Goal: Information Seeking & Learning: Learn about a topic

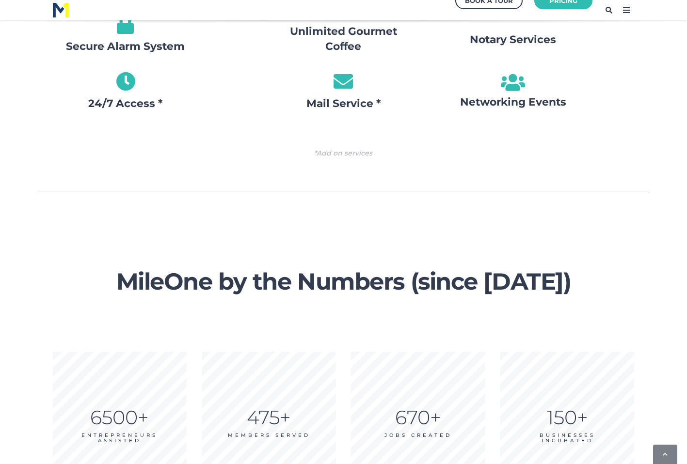
scroll to position [1321, 0]
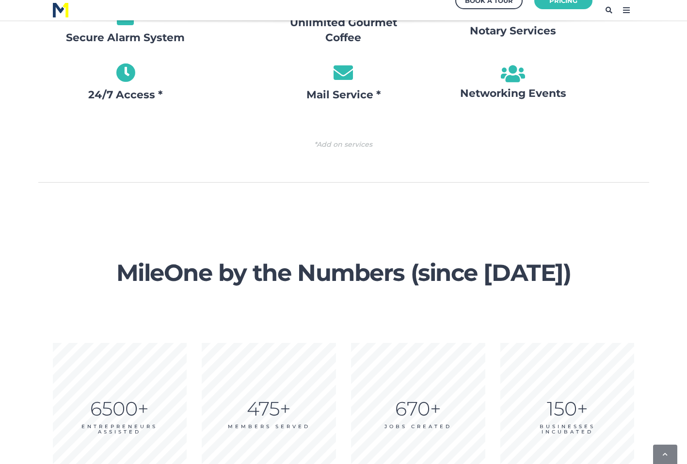
click at [553, 294] on span "MileOne by the Numbers (since 2017)" at bounding box center [344, 282] width 582 height 44
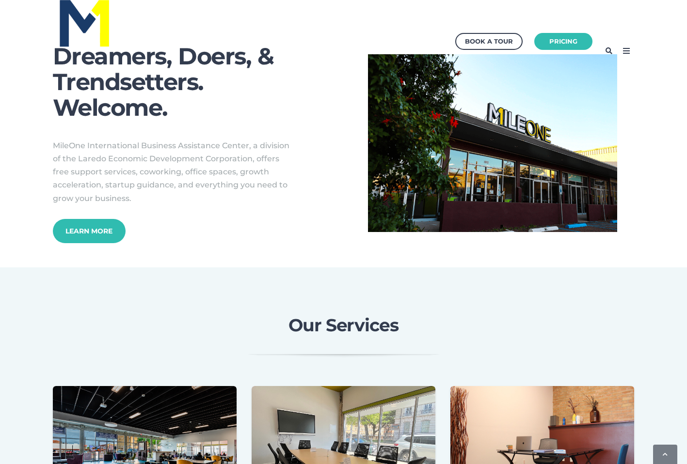
scroll to position [0, 0]
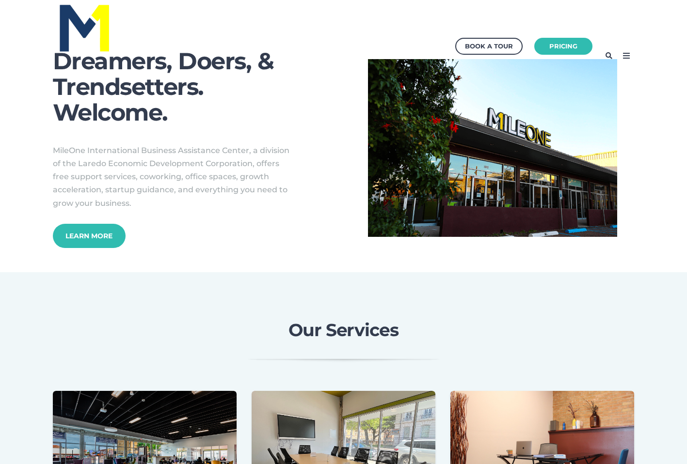
click at [622, 51] on icon at bounding box center [627, 56] width 16 height 16
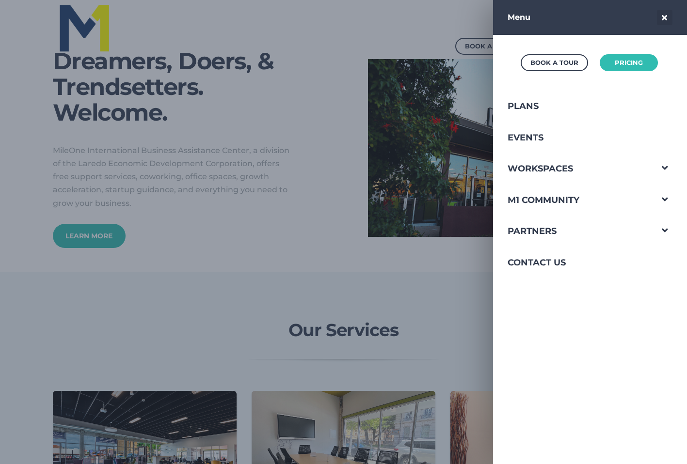
click at [250, 178] on div at bounding box center [343, 232] width 687 height 464
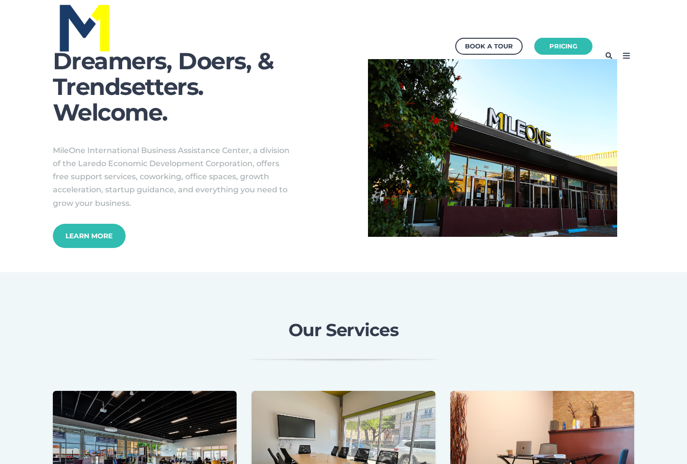
click at [627, 56] on icon at bounding box center [627, 56] width 16 height 16
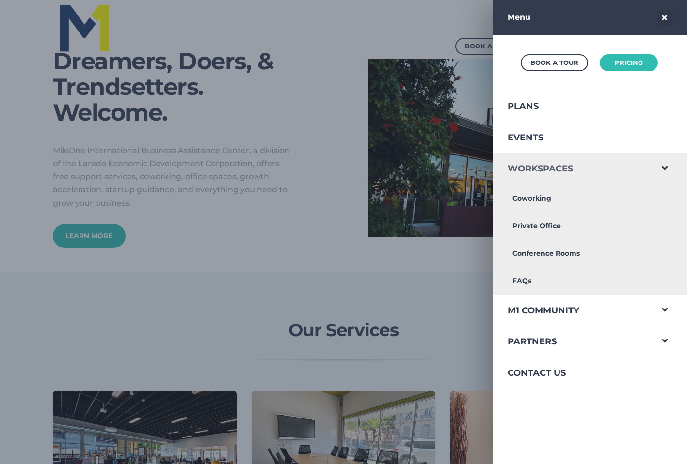
click at [600, 167] on link "Workspaces" at bounding box center [572, 169] width 159 height 32
click at [545, 232] on link "Private Office" at bounding box center [572, 226] width 159 height 28
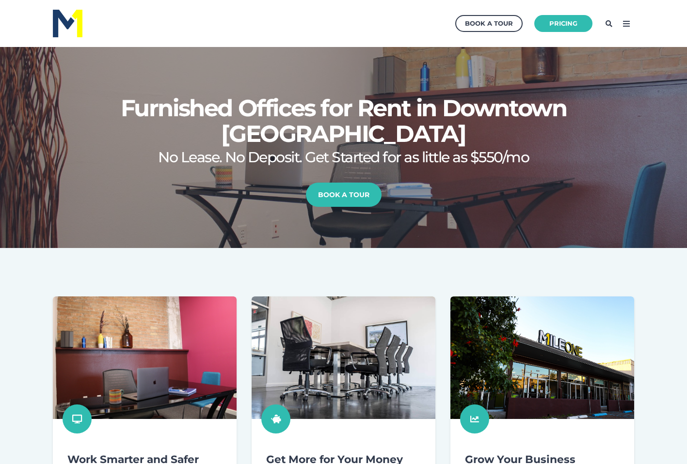
click at [624, 31] on icon at bounding box center [627, 24] width 16 height 16
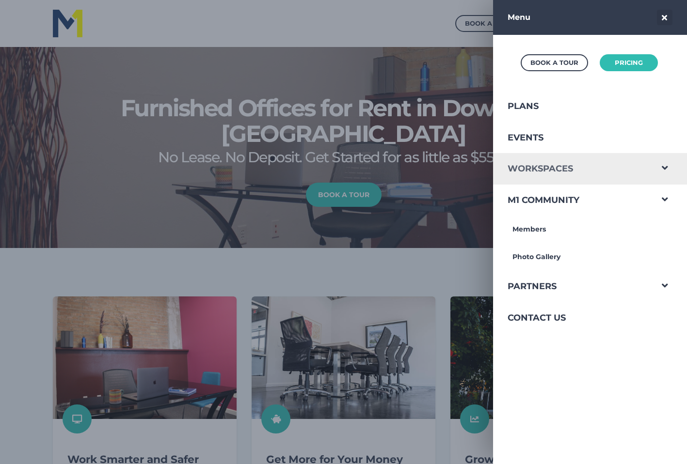
click at [586, 173] on link "Workspaces" at bounding box center [572, 169] width 159 height 32
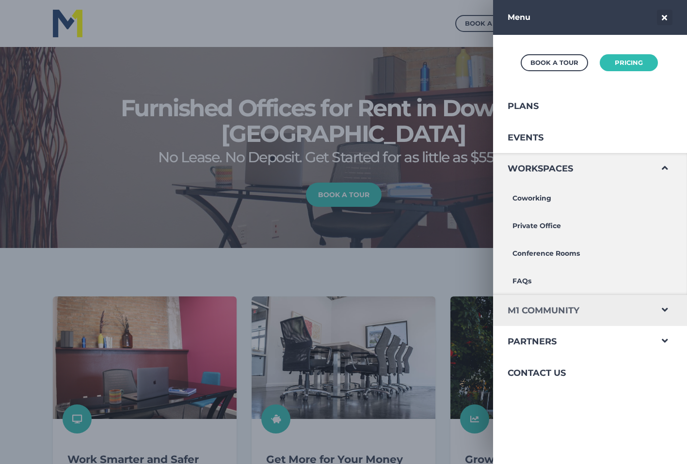
click at [534, 313] on link "M1 Community" at bounding box center [572, 311] width 159 height 32
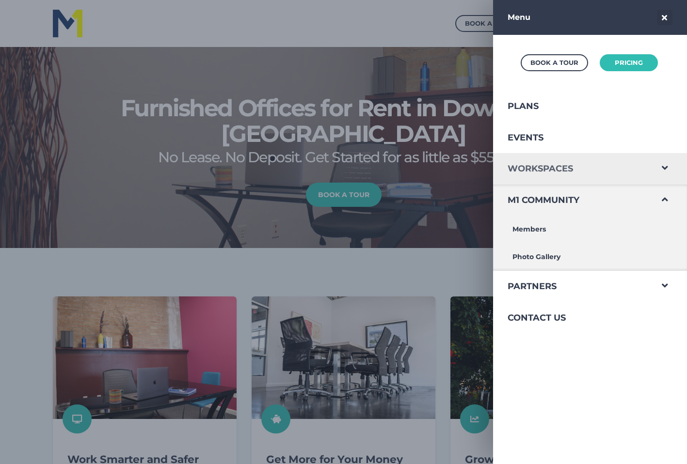
click at [536, 180] on link "Workspaces" at bounding box center [572, 169] width 159 height 32
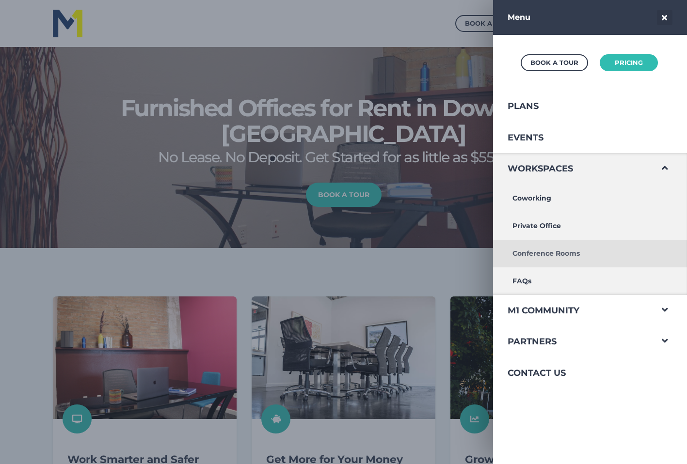
click at [544, 250] on link "Conference Rooms" at bounding box center [572, 254] width 159 height 28
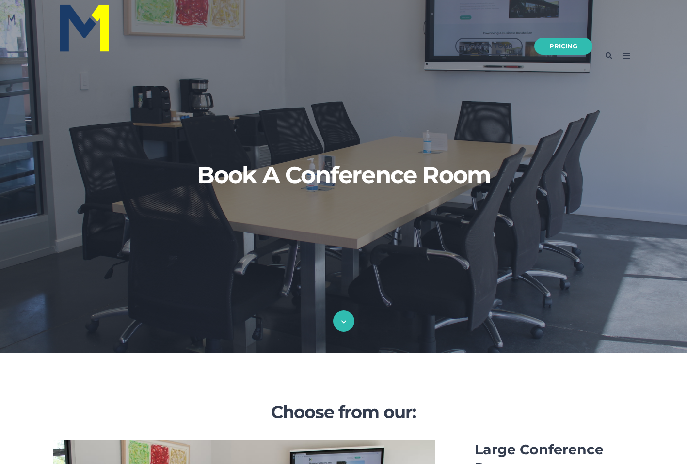
click at [341, 322] on icon at bounding box center [343, 322] width 5 height 6
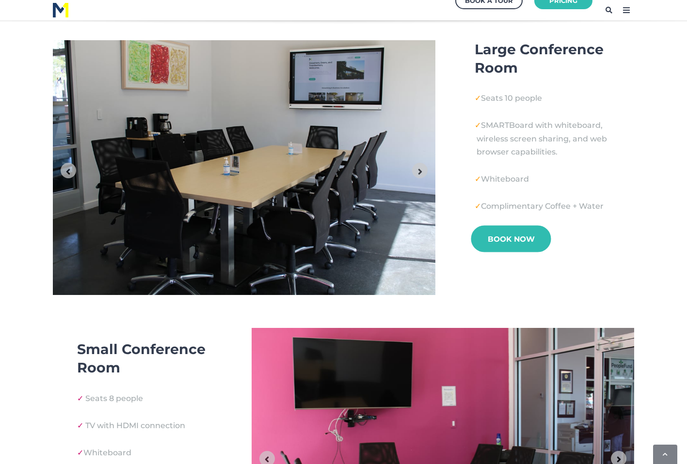
scroll to position [401, 0]
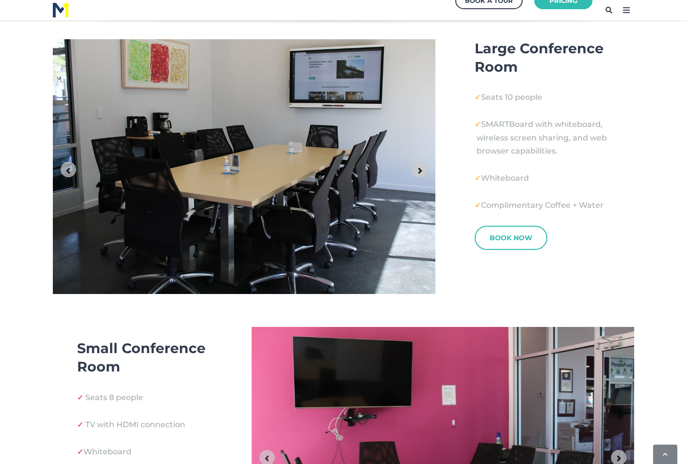
click at [413, 169] on button "Next slide" at bounding box center [420, 170] width 16 height 16
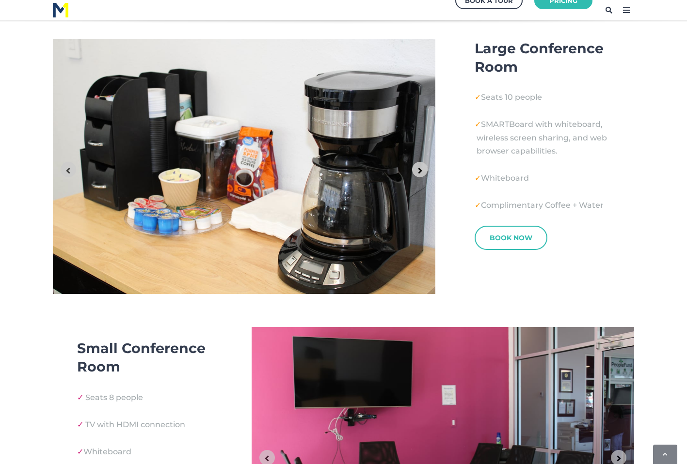
click at [413, 169] on button "Next slide" at bounding box center [420, 170] width 16 height 16
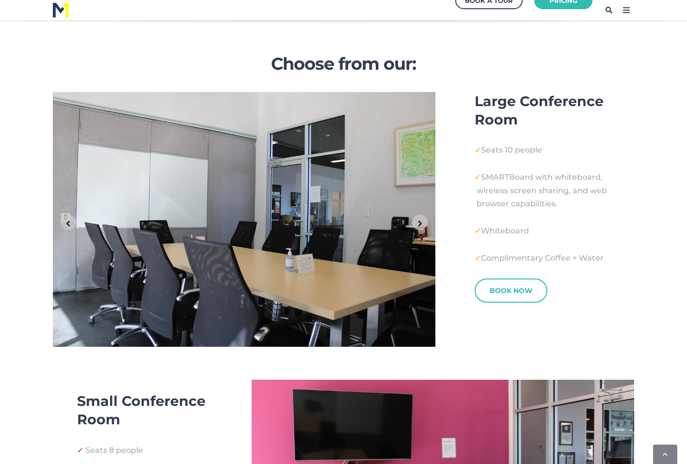
scroll to position [347, 0]
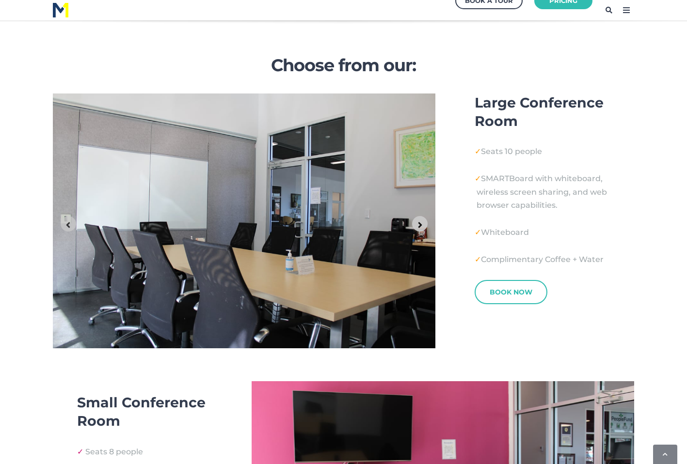
click at [423, 223] on icon "Next slide" at bounding box center [420, 225] width 9 height 9
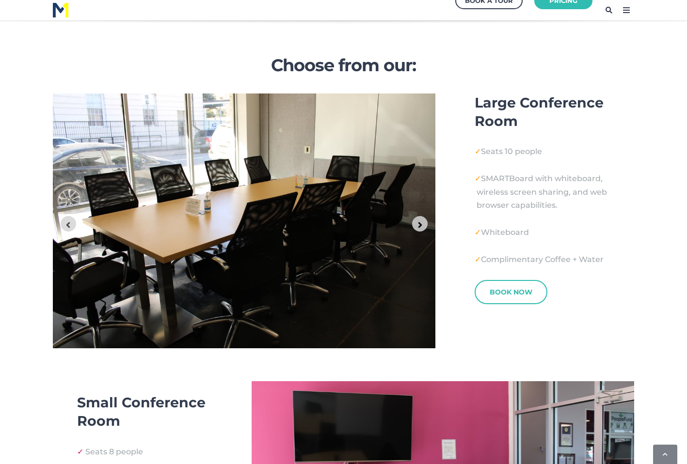
click at [418, 225] on icon "Go to first slide" at bounding box center [420, 225] width 9 height 9
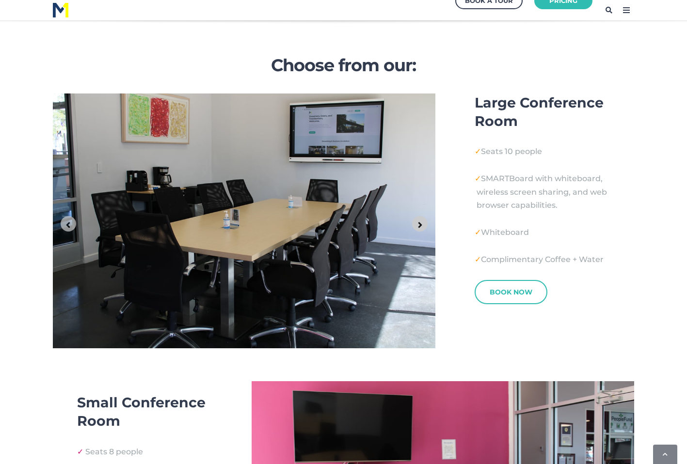
click at [418, 225] on icon "Next slide" at bounding box center [420, 225] width 9 height 9
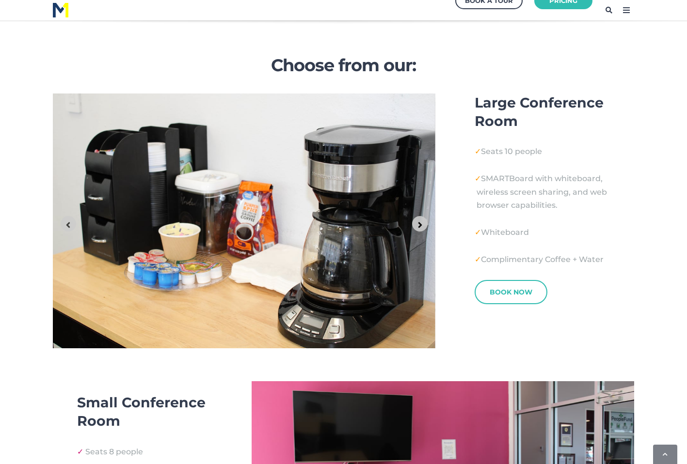
click at [418, 225] on icon "Next slide" at bounding box center [420, 225] width 9 height 9
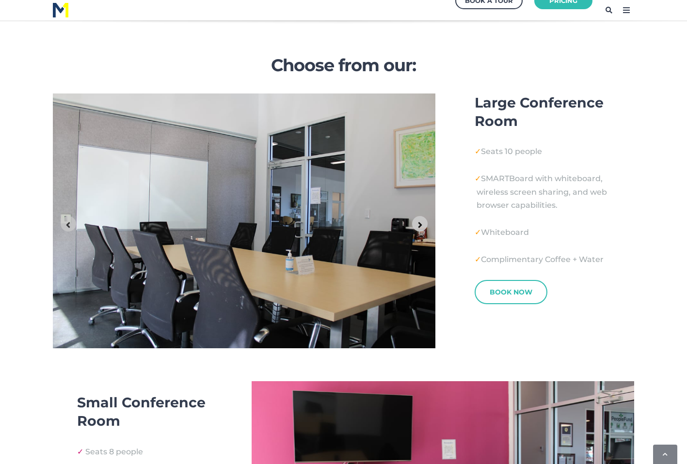
click at [420, 222] on icon "Next slide" at bounding box center [420, 225] width 9 height 9
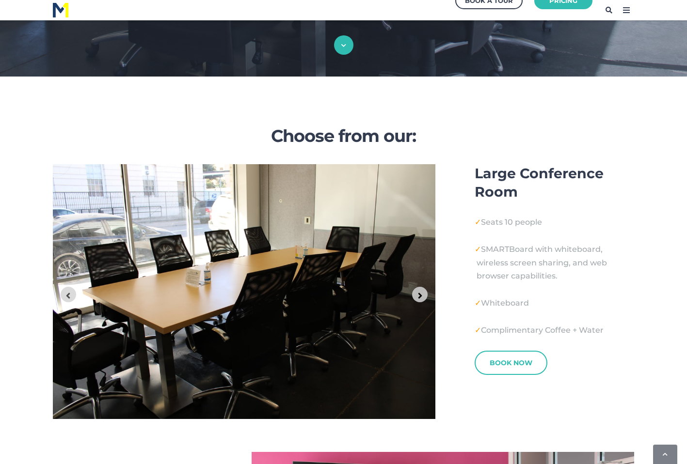
click at [415, 293] on button "Go to first slide" at bounding box center [420, 295] width 16 height 16
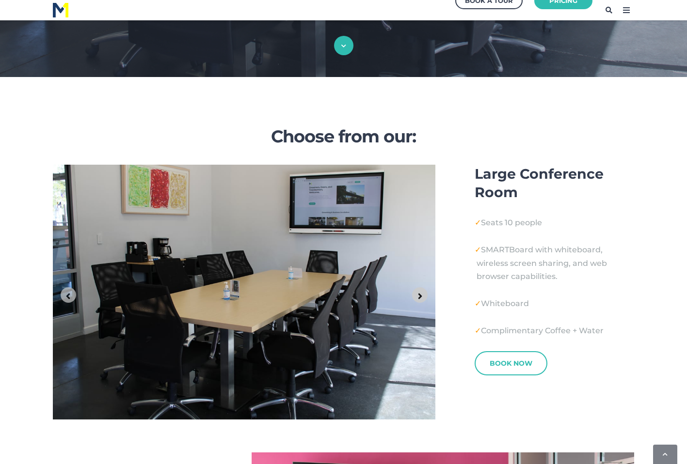
click at [415, 293] on button "Next slide" at bounding box center [420, 296] width 16 height 16
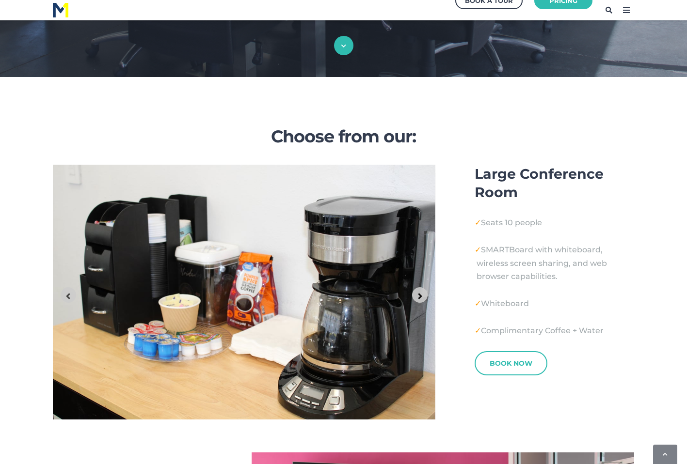
click at [415, 293] on button "Next slide" at bounding box center [420, 296] width 16 height 16
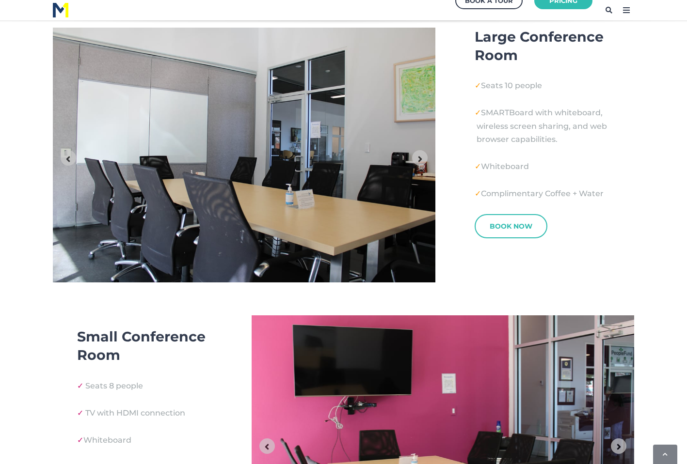
scroll to position [370, 0]
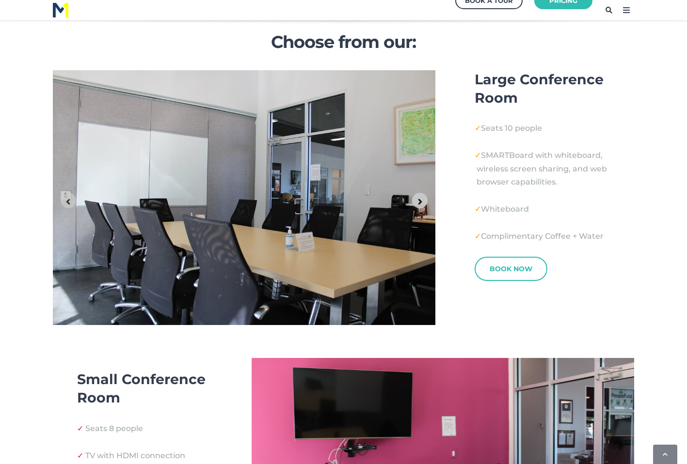
click at [426, 204] on button "Next slide" at bounding box center [420, 201] width 16 height 16
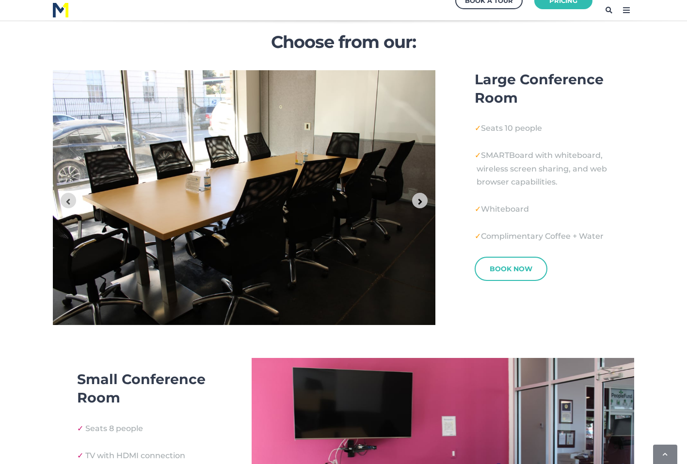
click at [426, 204] on button "Go to first slide" at bounding box center [420, 201] width 16 height 16
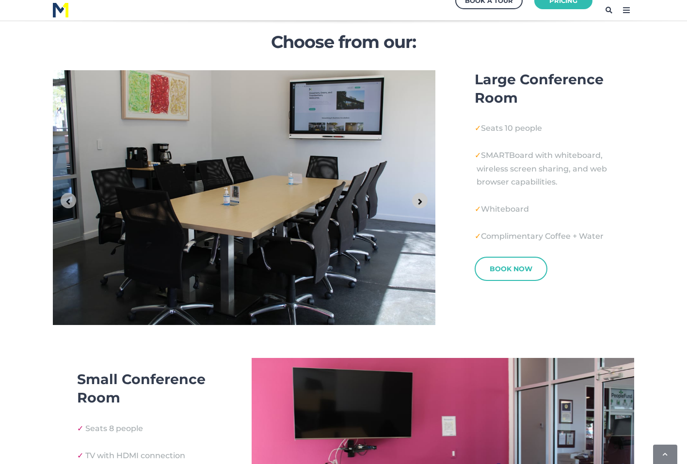
click at [426, 204] on button "Next slide" at bounding box center [420, 201] width 16 height 16
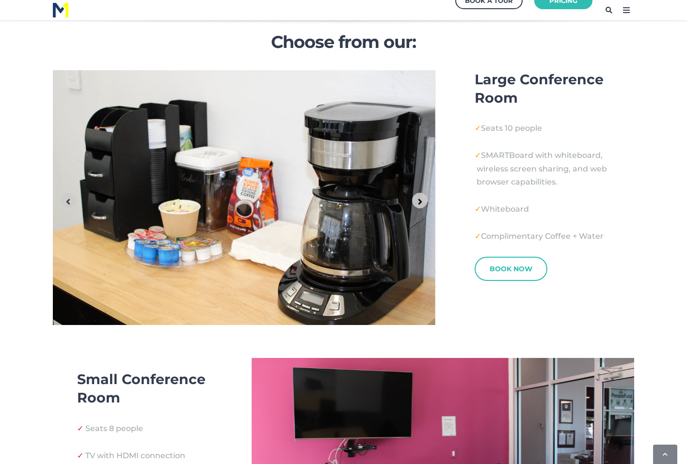
click at [426, 204] on button "Next slide" at bounding box center [420, 201] width 16 height 16
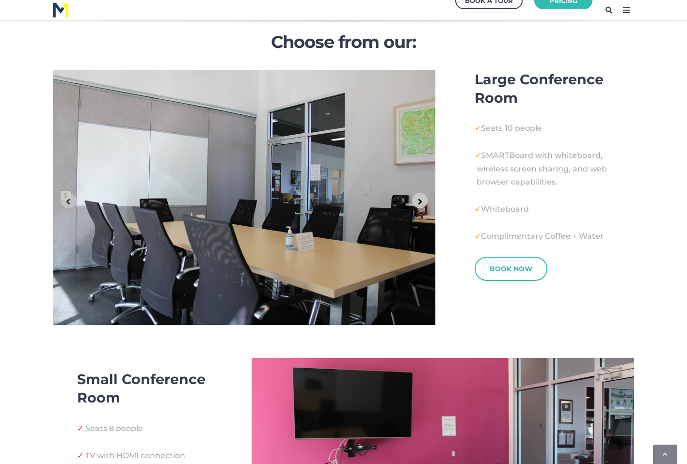
click at [426, 204] on button "Next slide" at bounding box center [420, 201] width 16 height 16
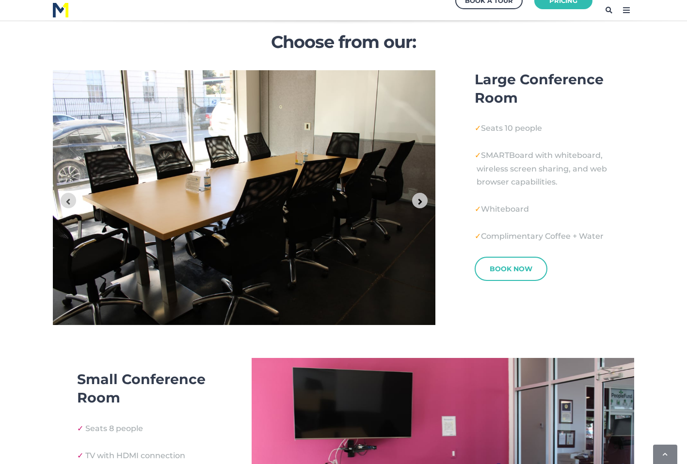
click at [426, 204] on button "Go to first slide" at bounding box center [420, 201] width 16 height 16
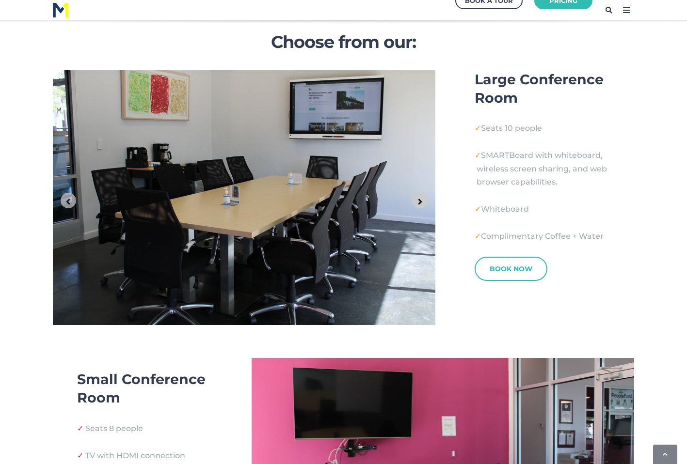
click at [426, 204] on button "Next slide" at bounding box center [420, 201] width 16 height 16
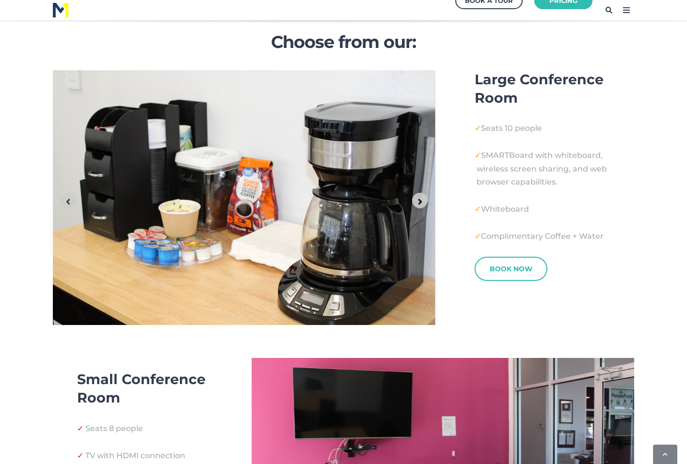
click at [417, 200] on icon "Next slide" at bounding box center [420, 201] width 9 height 9
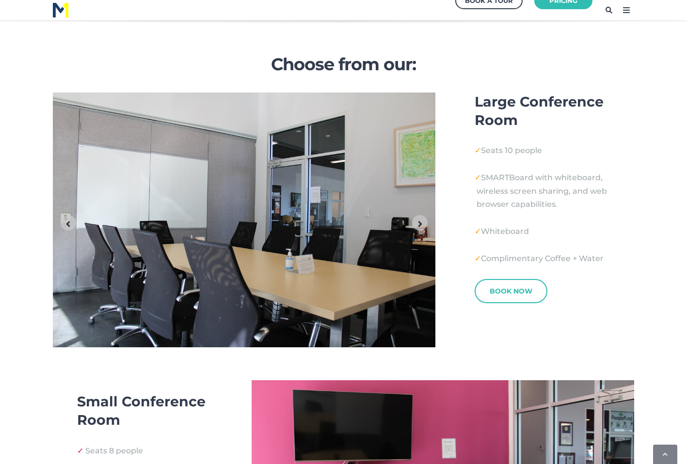
scroll to position [349, 0]
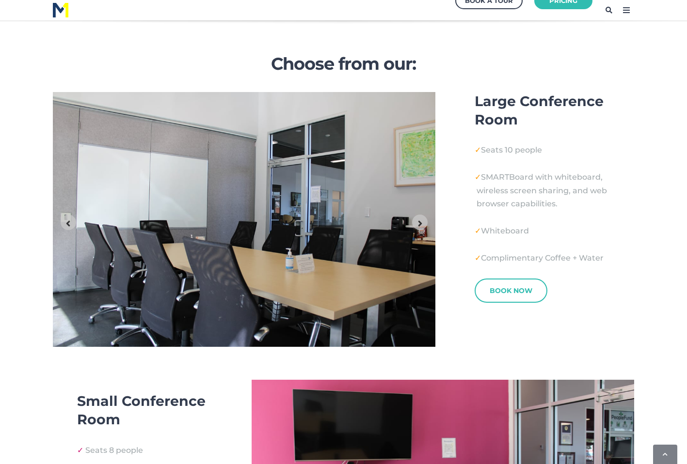
drag, startPoint x: 536, startPoint y: 120, endPoint x: 468, endPoint y: 96, distance: 71.9
click at [468, 96] on div "Large Conference Room ✓ Seats 10 people ✓ SMARTBoard with whiteboard, wireless …" at bounding box center [542, 197] width 184 height 211
copy h3 "Large Conference Room"
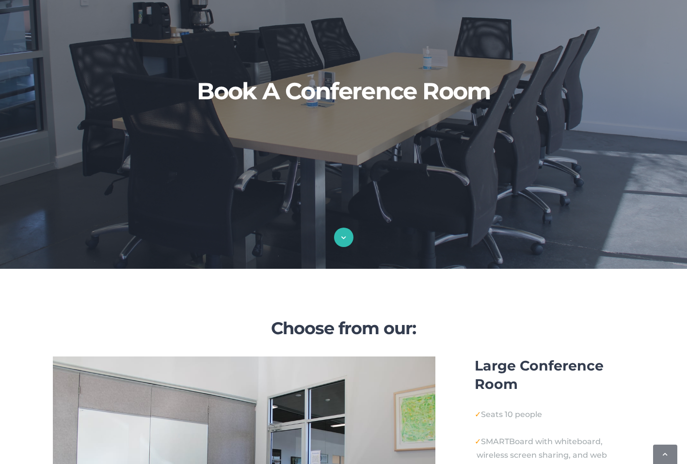
scroll to position [0, 0]
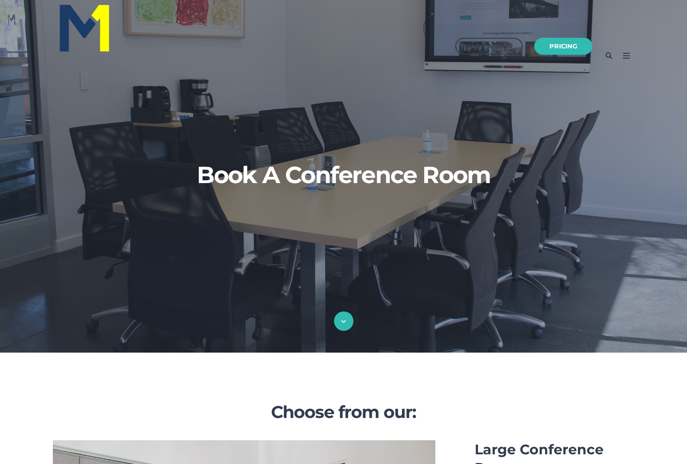
click at [629, 54] on icon at bounding box center [627, 56] width 16 height 16
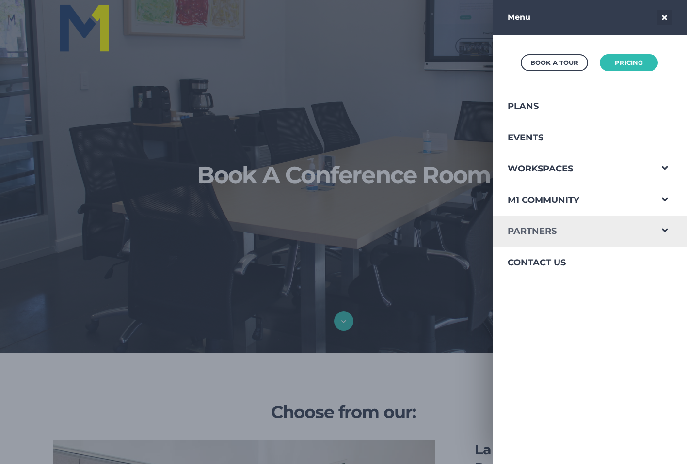
click at [601, 236] on link "Partners" at bounding box center [572, 232] width 159 height 32
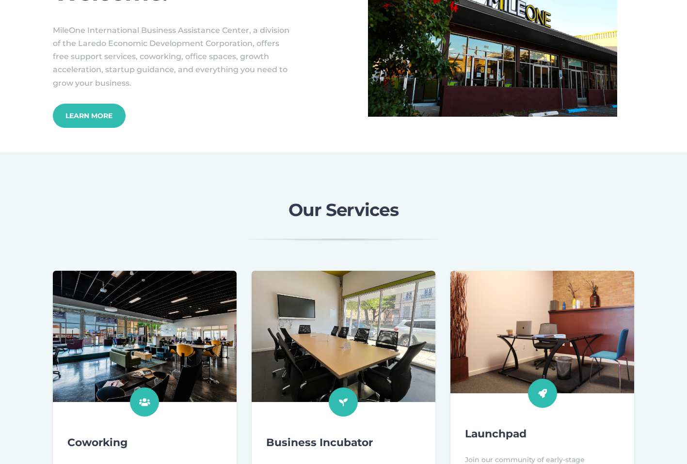
scroll to position [143, 0]
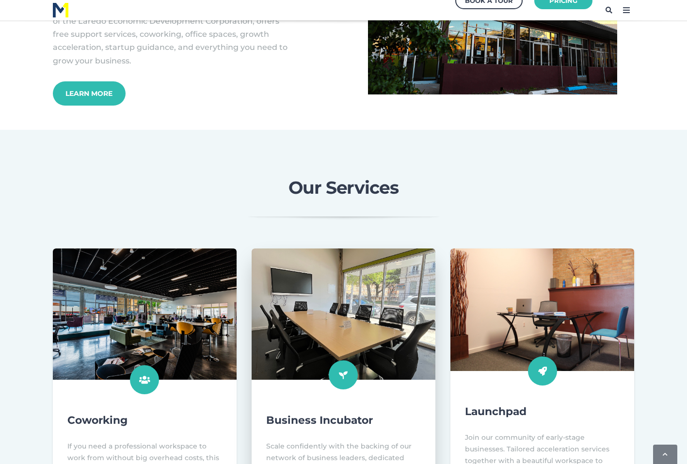
click at [387, 279] on img at bounding box center [343, 314] width 202 height 144
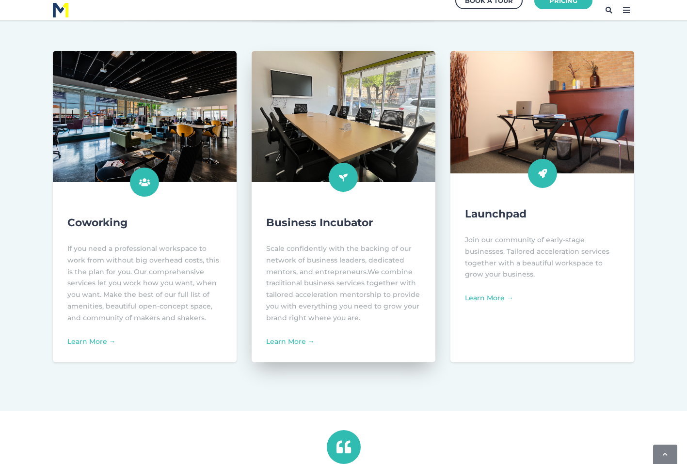
scroll to position [352, 0]
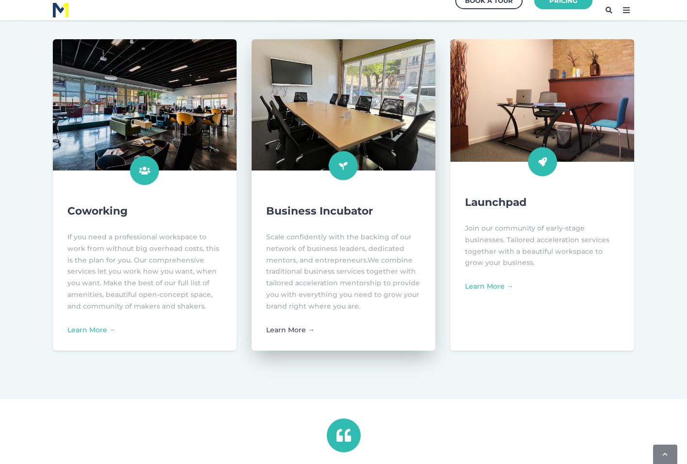
click at [297, 332] on link "Learn More →" at bounding box center [290, 330] width 48 height 9
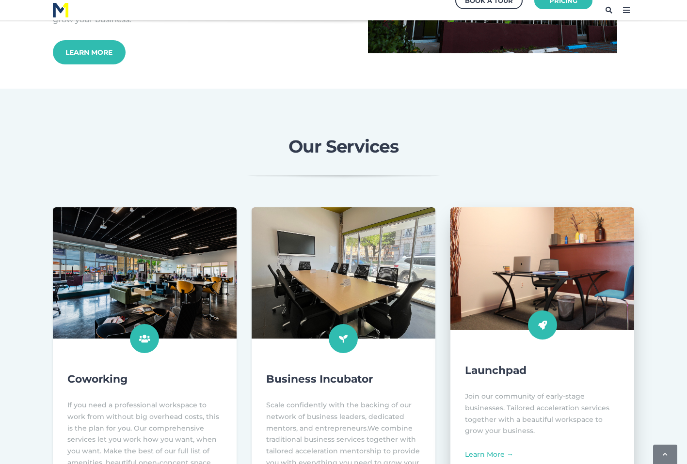
scroll to position [183, 0]
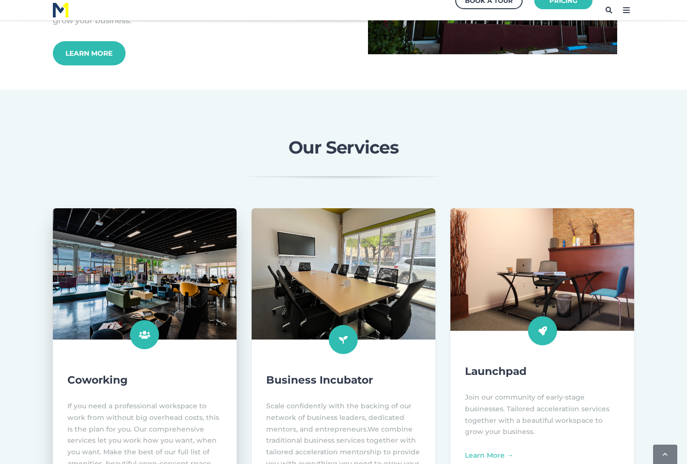
click at [137, 283] on img at bounding box center [145, 274] width 202 height 144
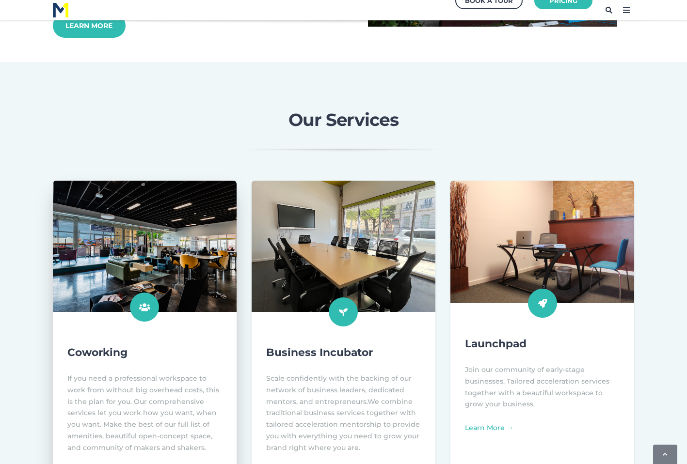
scroll to position [0, 0]
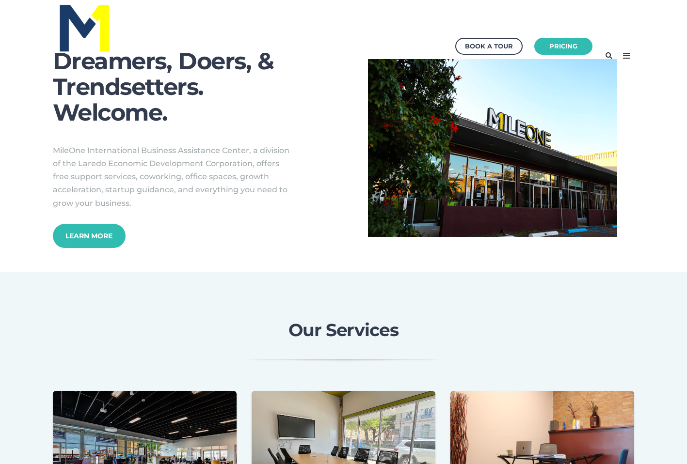
click at [626, 53] on icon at bounding box center [627, 56] width 16 height 16
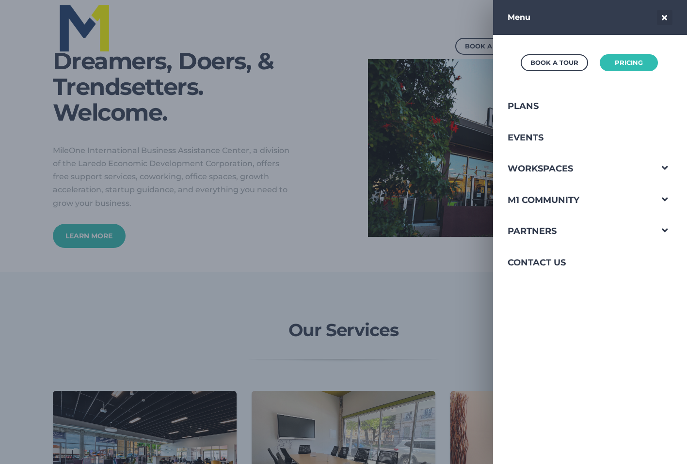
click at [337, 225] on div at bounding box center [343, 232] width 687 height 464
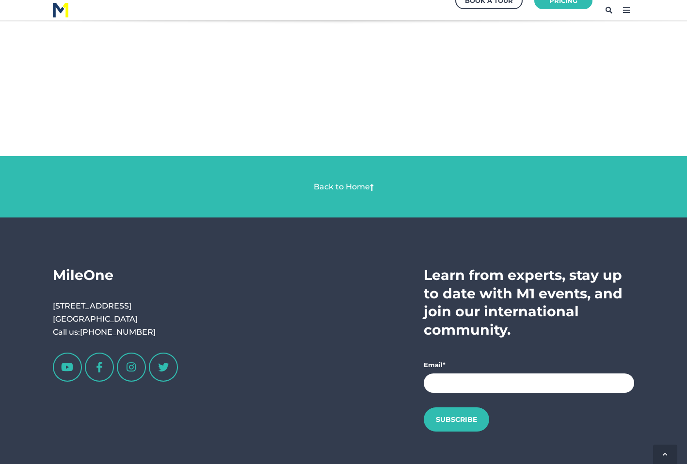
scroll to position [1801, 0]
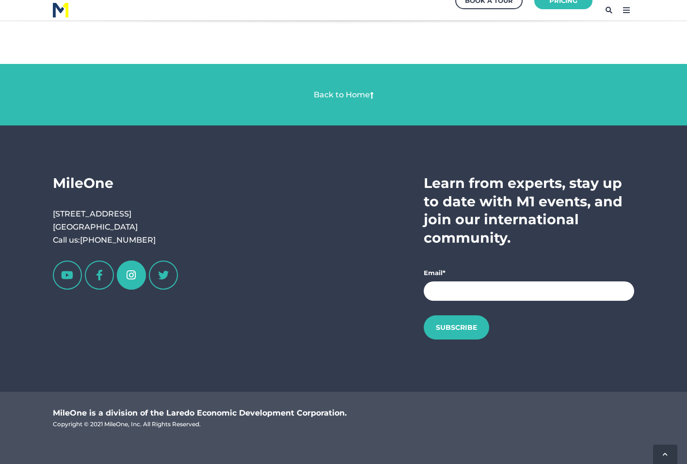
click at [126, 276] on link at bounding box center [131, 275] width 29 height 29
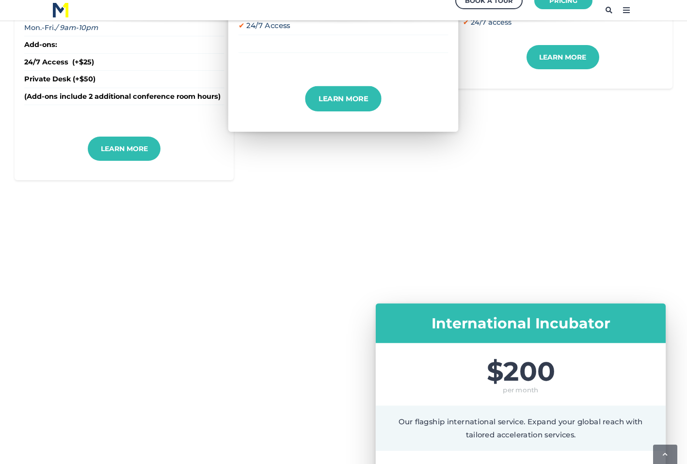
scroll to position [292, 0]
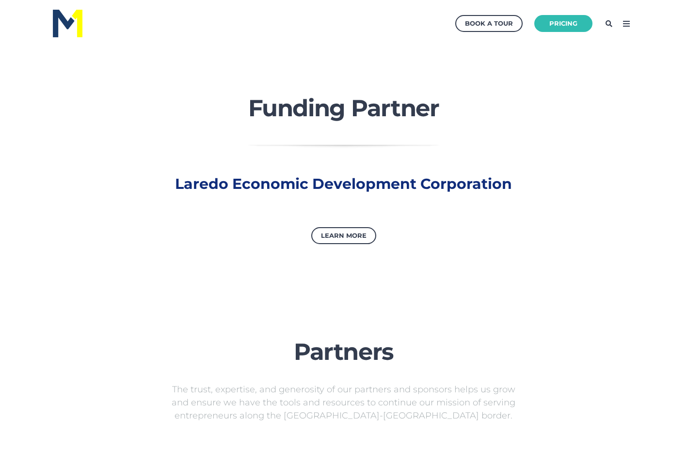
click at [626, 21] on icon at bounding box center [627, 24] width 16 height 16
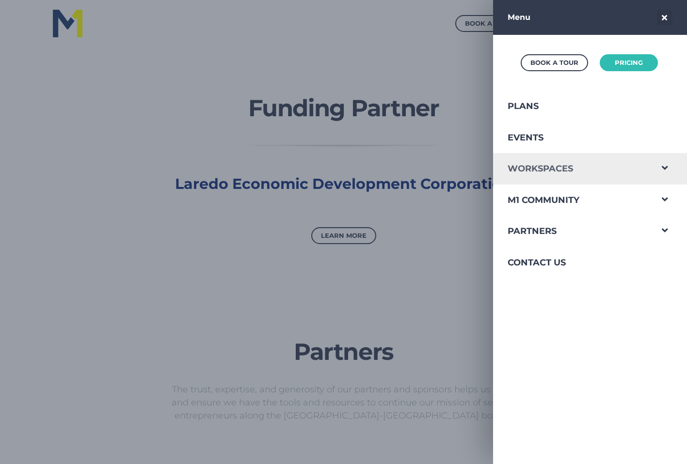
click at [569, 169] on link "Workspaces" at bounding box center [572, 169] width 159 height 32
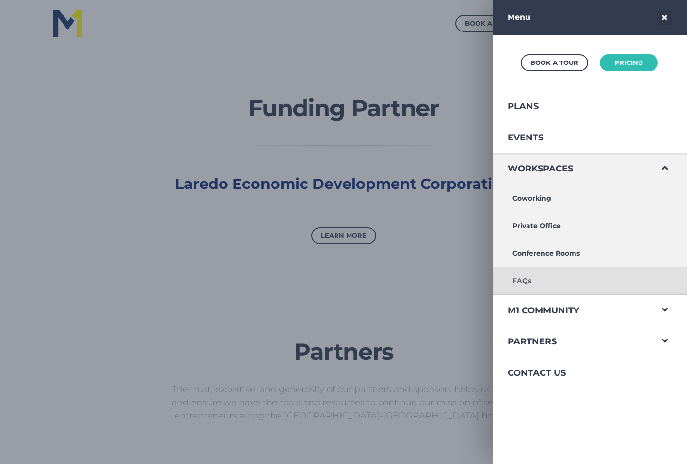
click at [539, 278] on link "FAQs" at bounding box center [572, 282] width 159 height 28
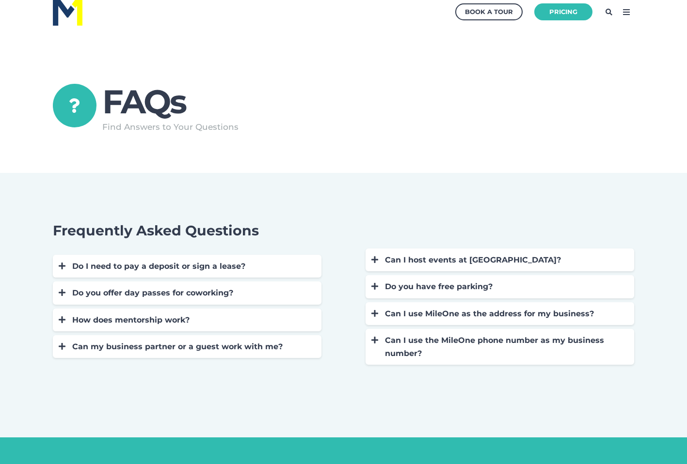
scroll to position [14, 0]
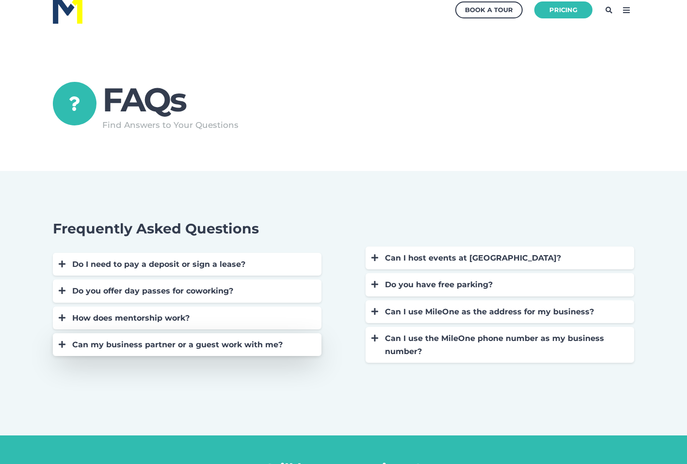
click at [223, 343] on div "Can my business partner or a guest work with me?" at bounding box center [192, 344] width 240 height 13
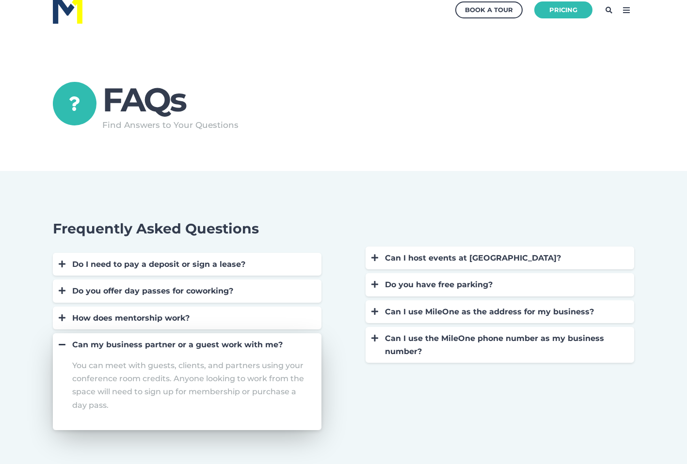
click at [223, 343] on div "Can my business partner or a guest work with me?" at bounding box center [192, 344] width 240 height 13
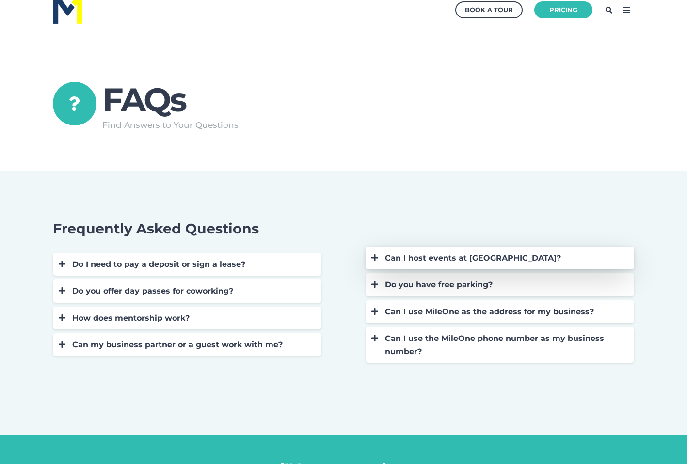
click at [397, 258] on div "Can I host events at MileOne?" at bounding box center [505, 258] width 240 height 13
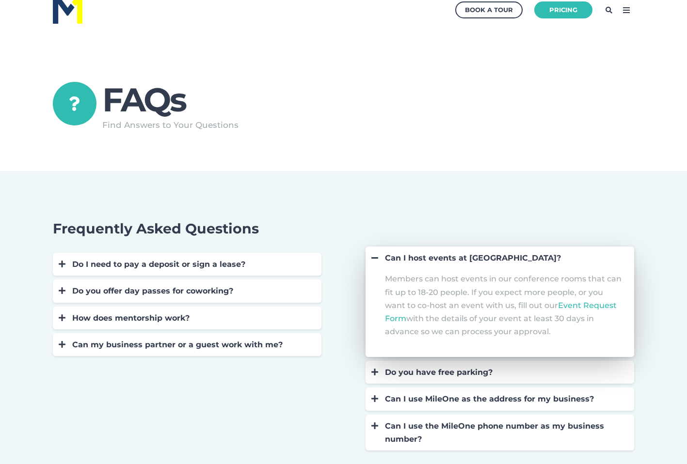
click at [397, 258] on div "Can I host events at MileOne?" at bounding box center [505, 258] width 240 height 13
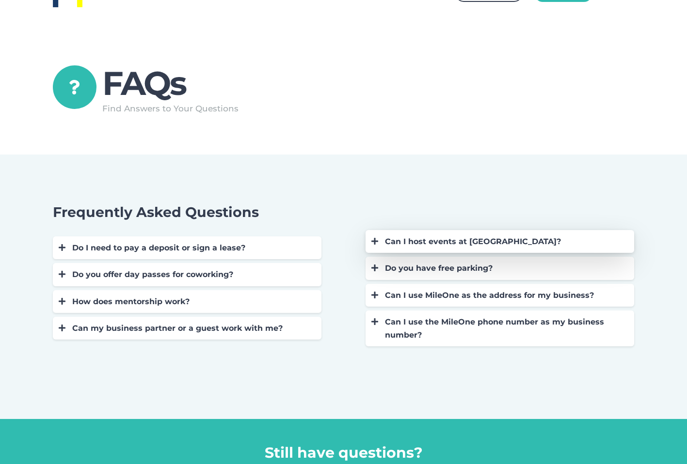
scroll to position [36, 0]
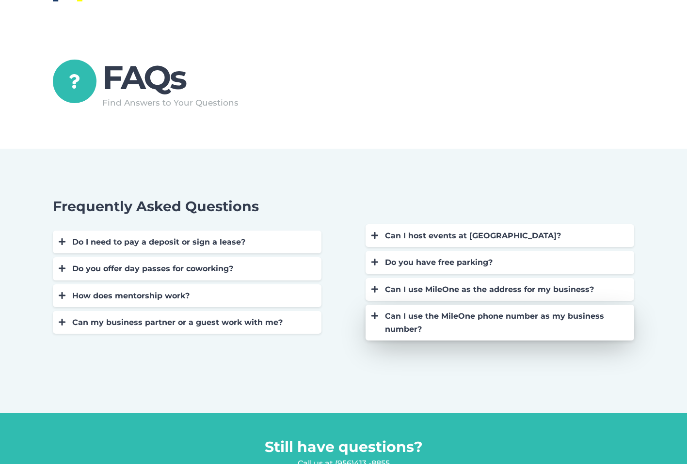
click at [409, 326] on div "Can I use the MileOne phone number as my business number?" at bounding box center [505, 323] width 240 height 26
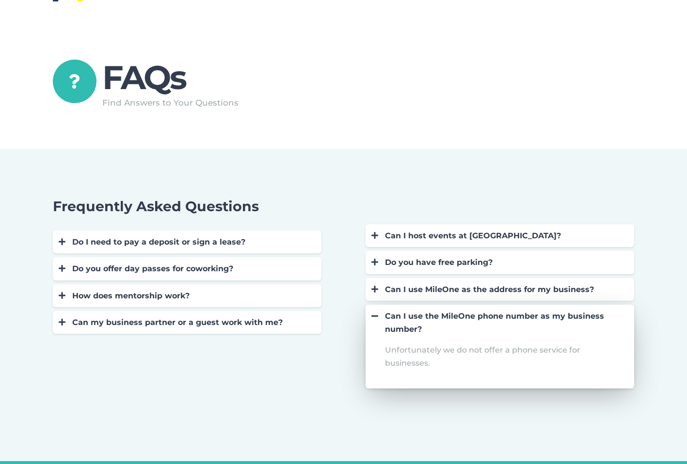
click at [409, 326] on div "Can I use the MileOne phone number as my business number?" at bounding box center [505, 323] width 240 height 26
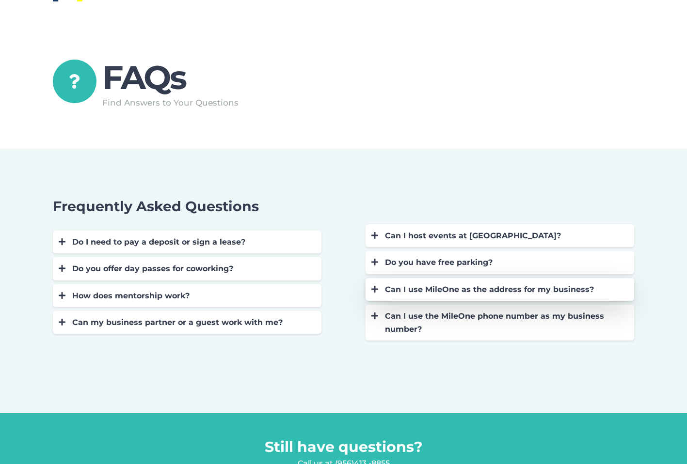
click at [419, 290] on div "Can I use MileOne as the address for my business?" at bounding box center [505, 289] width 240 height 13
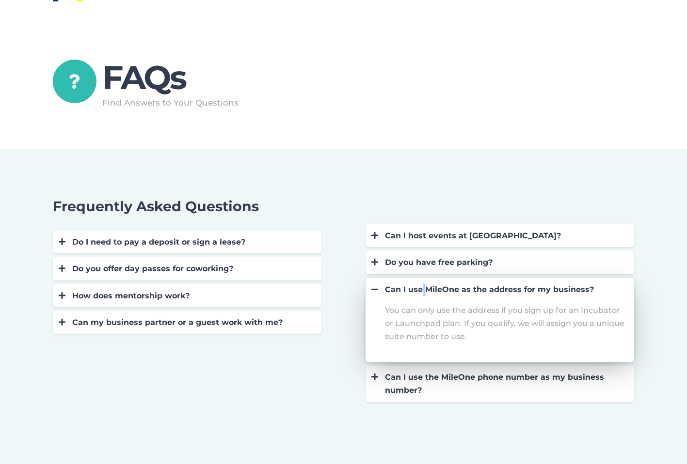
click at [419, 290] on div "Can I use MileOne as the address for my business?" at bounding box center [505, 289] width 240 height 13
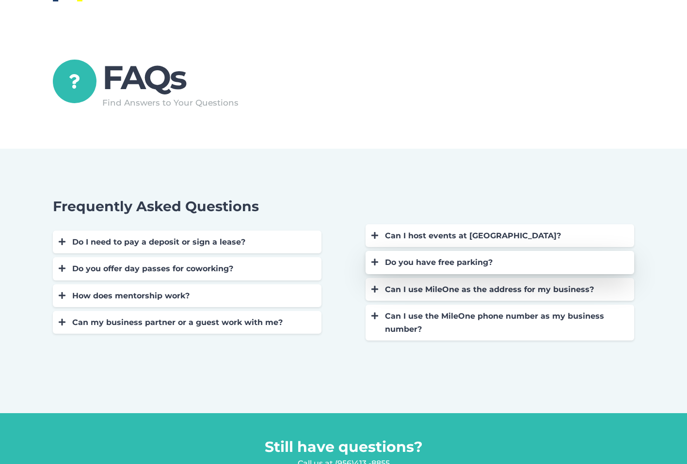
click at [425, 268] on div "Do you have free parking?" at bounding box center [505, 262] width 240 height 13
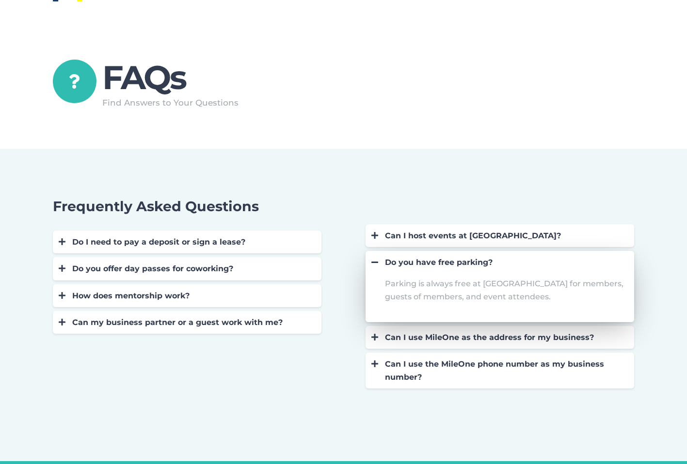
click at [425, 268] on div "Do you have free parking?" at bounding box center [505, 262] width 240 height 13
